Goal: Information Seeking & Learning: Learn about a topic

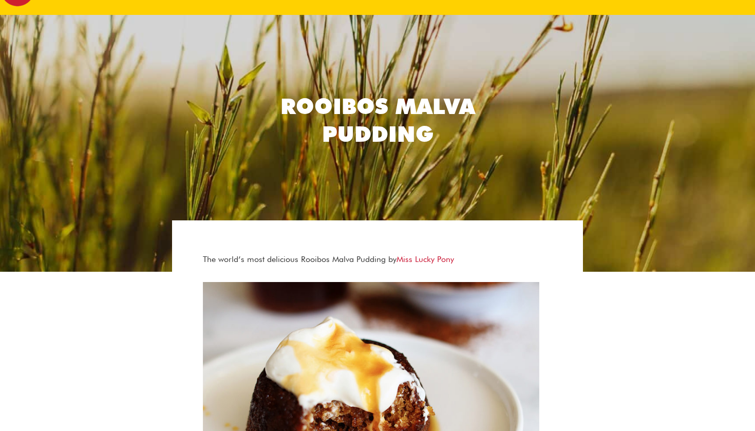
scroll to position [12, 0]
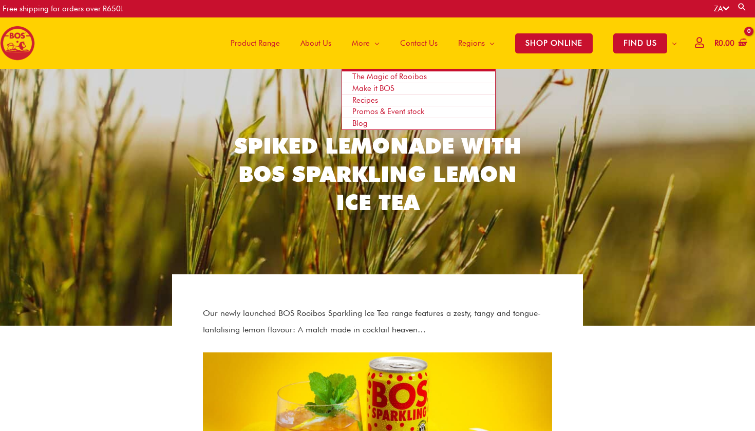
click at [354, 98] on span "Recipes" at bounding box center [365, 100] width 26 height 9
click at [354, 101] on span "Recipes" at bounding box center [365, 100] width 26 height 9
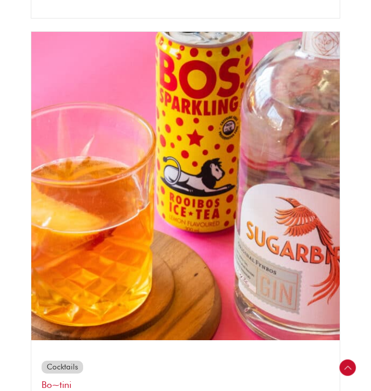
scroll to position [683, 0]
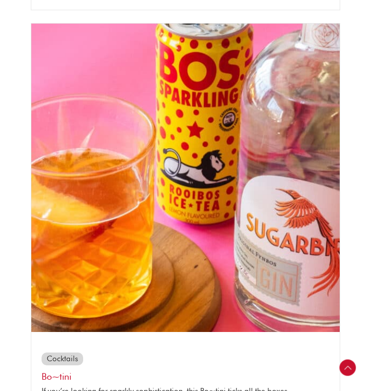
click at [151, 146] on img at bounding box center [185, 178] width 309 height 309
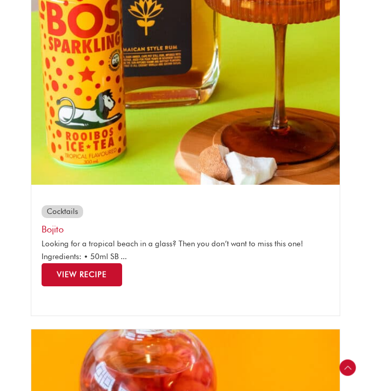
scroll to position [1284, 0]
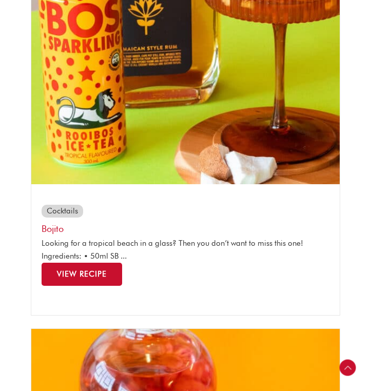
click at [103, 270] on span "View Recipe" at bounding box center [82, 274] width 50 height 9
click at [85, 276] on link "View Recipe" at bounding box center [82, 274] width 81 height 23
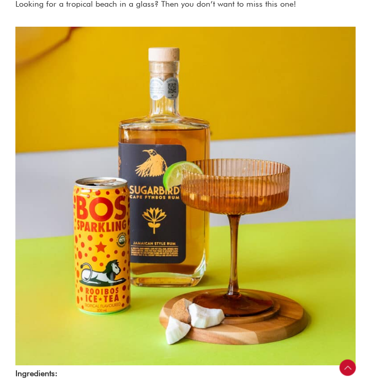
scroll to position [311, 0]
